Goal: Information Seeking & Learning: Find specific fact

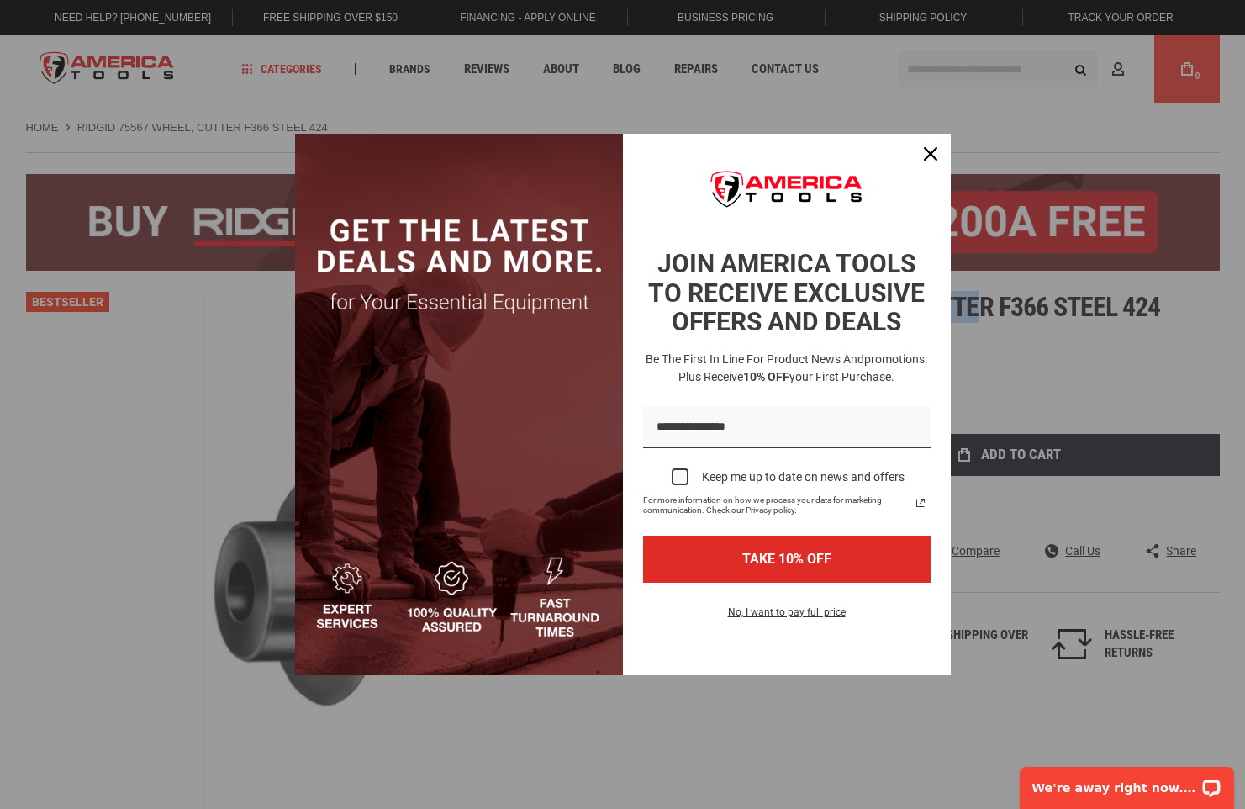
drag, startPoint x: 758, startPoint y: 304, endPoint x: 1037, endPoint y: 314, distance: 279.3
click at [1038, 314] on body "The store will not work correctly in the case when cookies are disabled. Langua…" at bounding box center [622, 404] width 1245 height 809
click at [933, 161] on icon "close icon" at bounding box center [930, 153] width 13 height 13
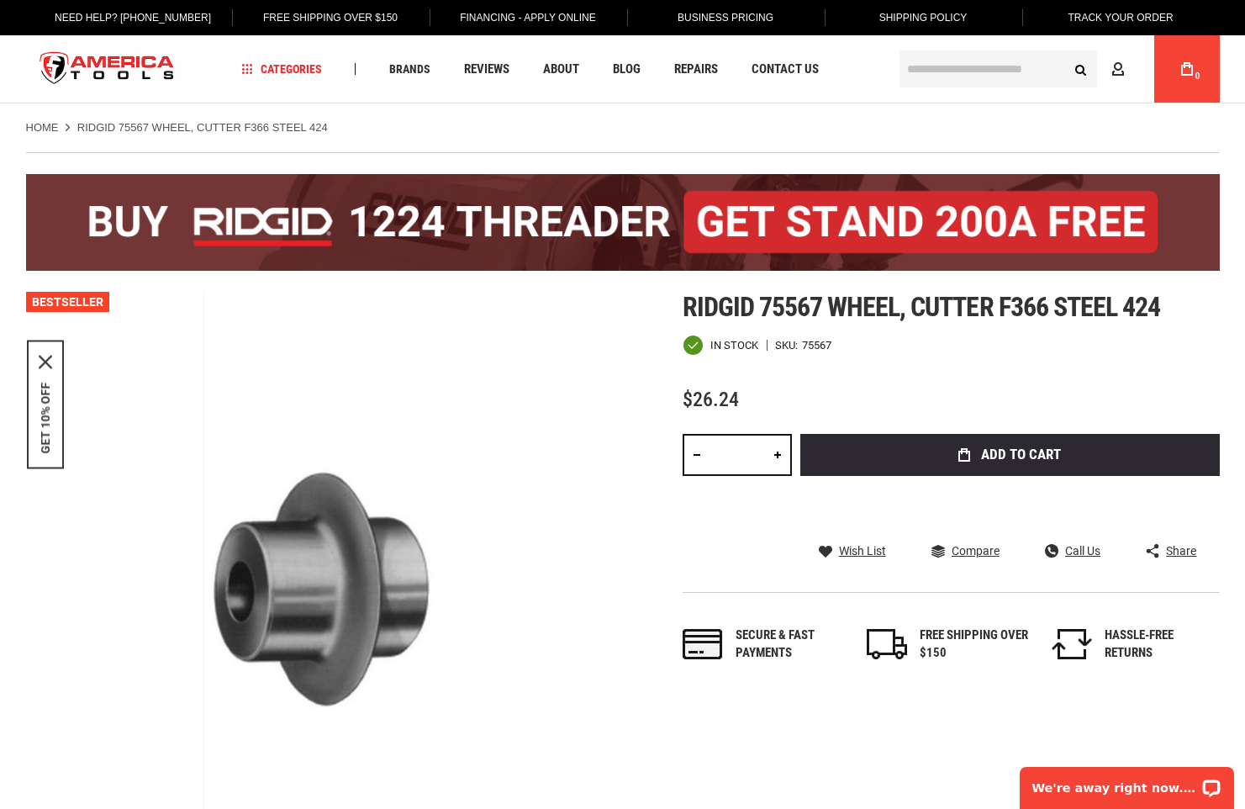
click at [879, 361] on div "Ridgid 75567 wheel, cutter f366 steel 424 In stock SKU 75567 $26.24 Total: $ 26…" at bounding box center [951, 494] width 537 height 404
drag, startPoint x: 761, startPoint y: 303, endPoint x: 1052, endPoint y: 320, distance: 291.4
click at [1052, 320] on span "Ridgid 75567 wheel, cutter f366 steel 424" at bounding box center [922, 307] width 478 height 32
copy span "75567 wheel, cutter f366"
click at [1000, 73] on input "text" at bounding box center [999, 68] width 198 height 37
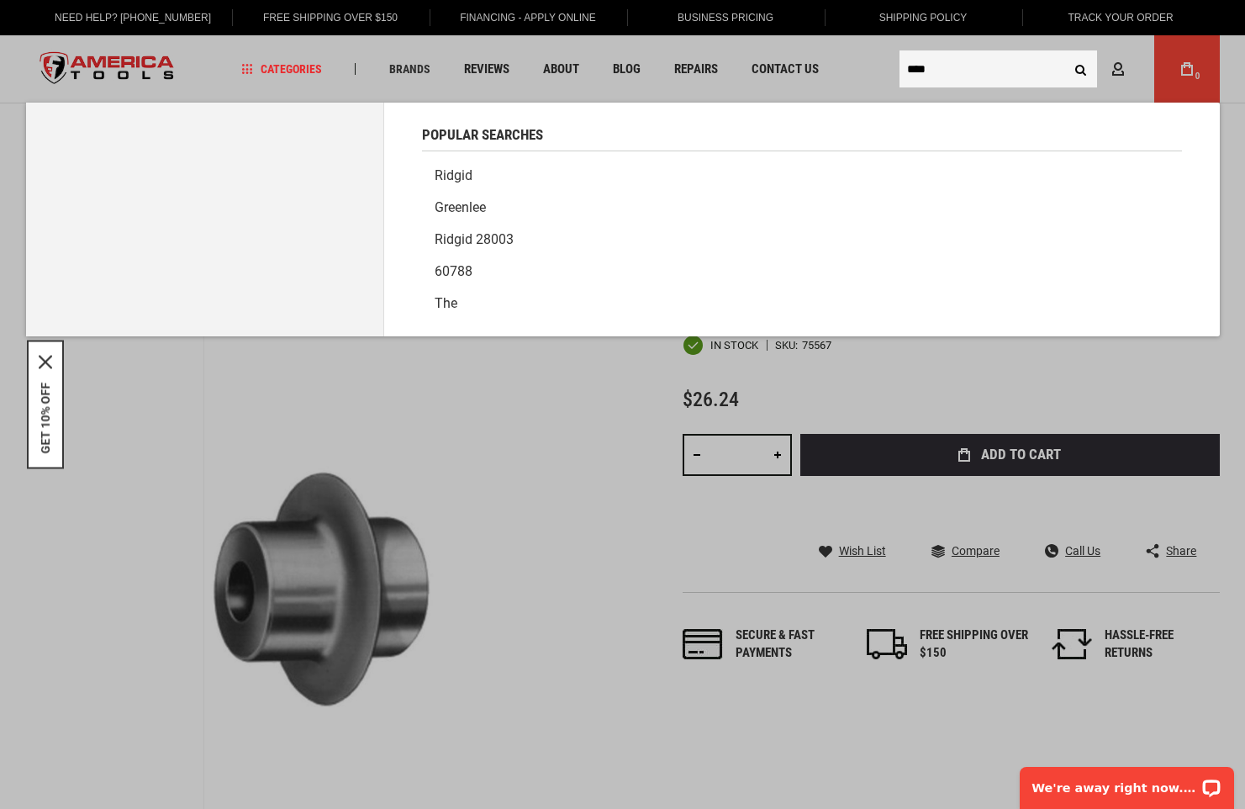
type input "****"
click at [1065, 53] on button "Search" at bounding box center [1081, 69] width 32 height 32
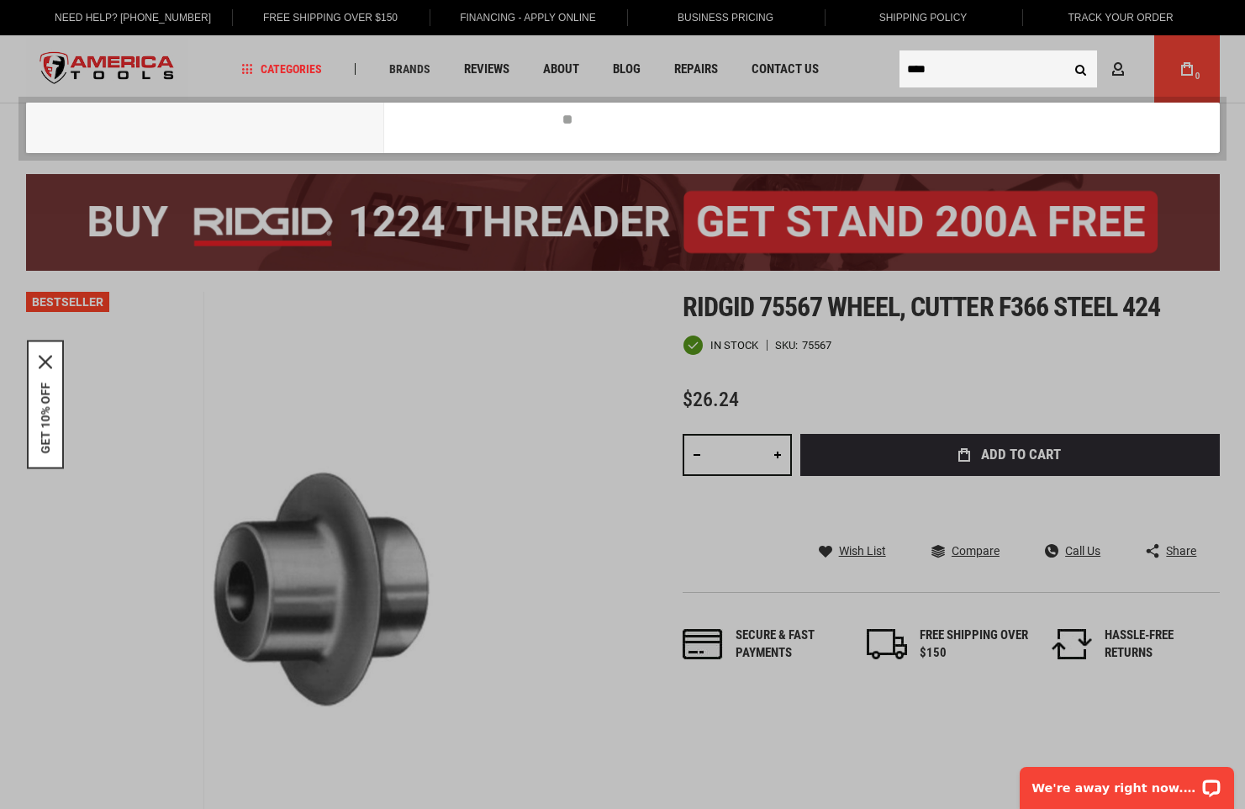
click at [1000, 73] on input "****" at bounding box center [999, 68] width 198 height 37
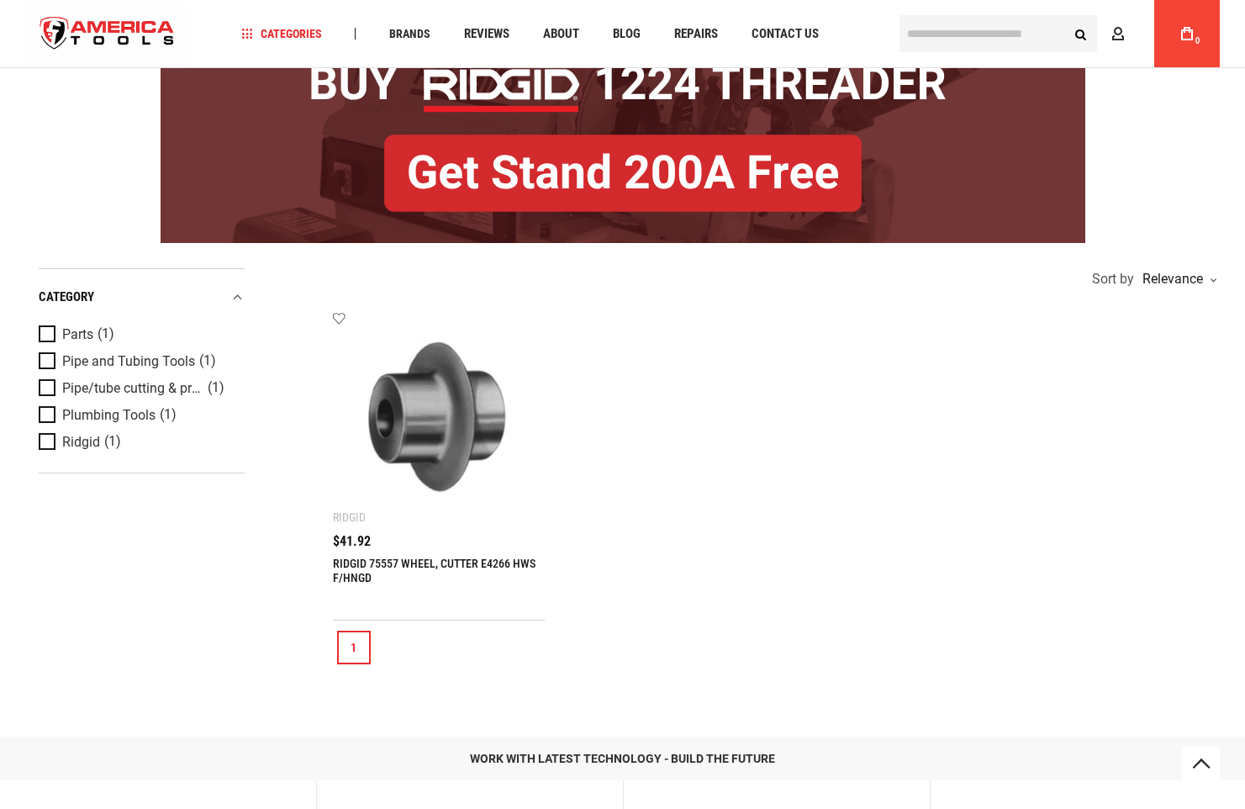
click at [432, 495] on img at bounding box center [439, 417] width 179 height 179
click at [445, 560] on link "RIDGID 75557 WHEEL, CUTTER E4266 HWS F/HNGD" at bounding box center [434, 571] width 203 height 28
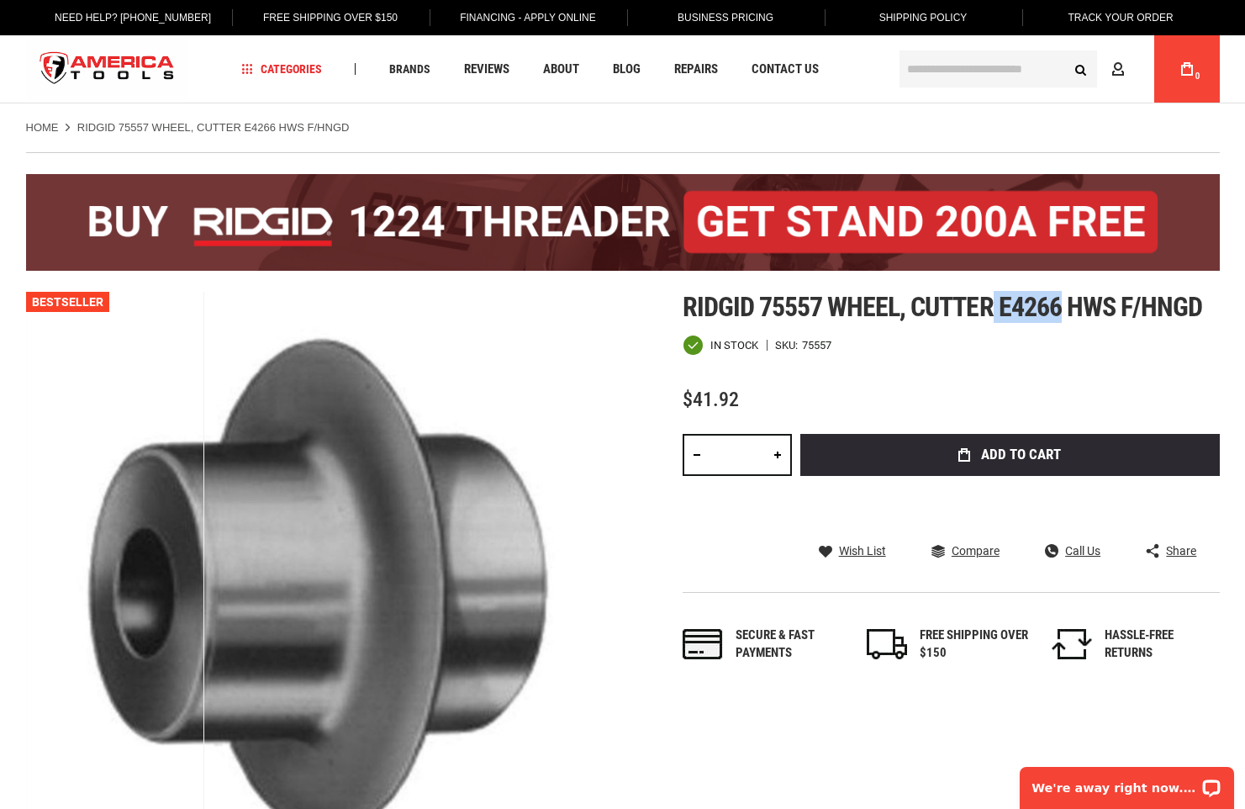
drag, startPoint x: 995, startPoint y: 306, endPoint x: 1059, endPoint y: 314, distance: 64.3
click at [1059, 314] on span "Ridgid 75557 wheel, cutter e4266 hws f/hngd" at bounding box center [943, 307] width 520 height 32
